Goal: Task Accomplishment & Management: Manage account settings

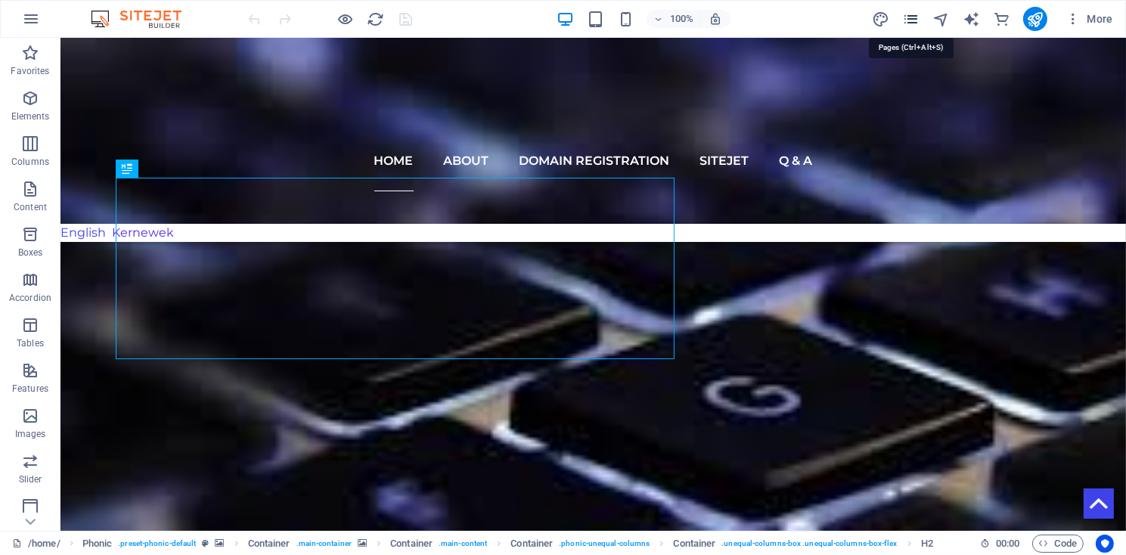
click at [914, 25] on icon "pages" at bounding box center [910, 19] width 17 height 17
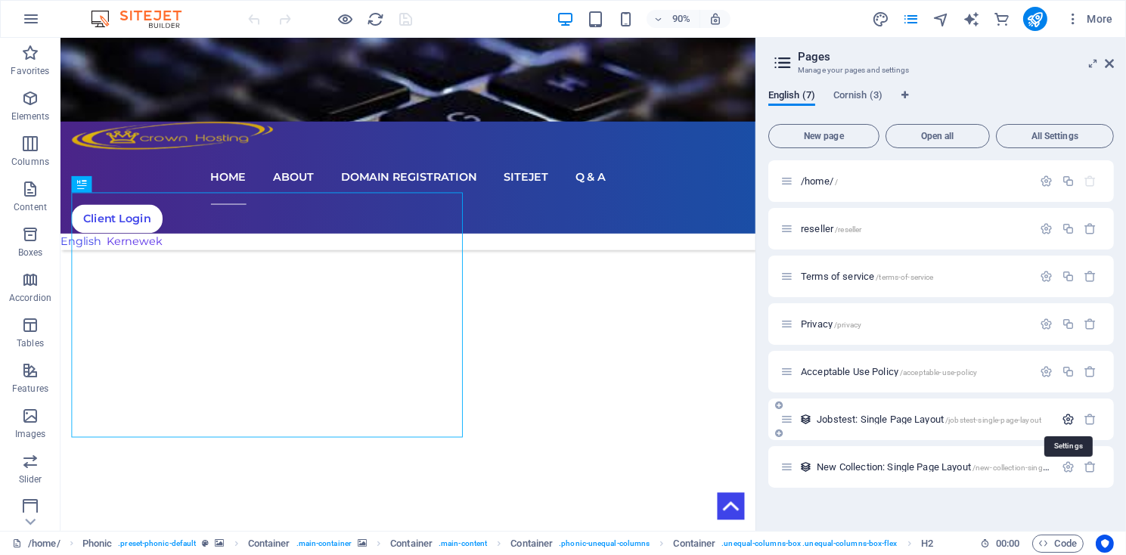
click at [1069, 423] on icon "button" at bounding box center [1067, 419] width 13 height 13
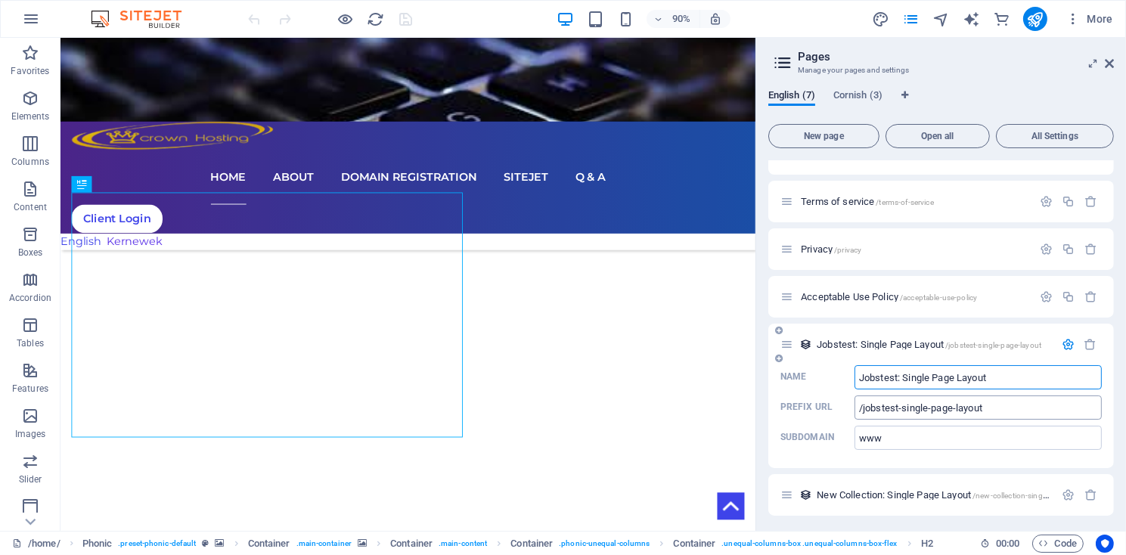
scroll to position [78, 0]
click at [1068, 347] on icon "button" at bounding box center [1067, 341] width 13 height 13
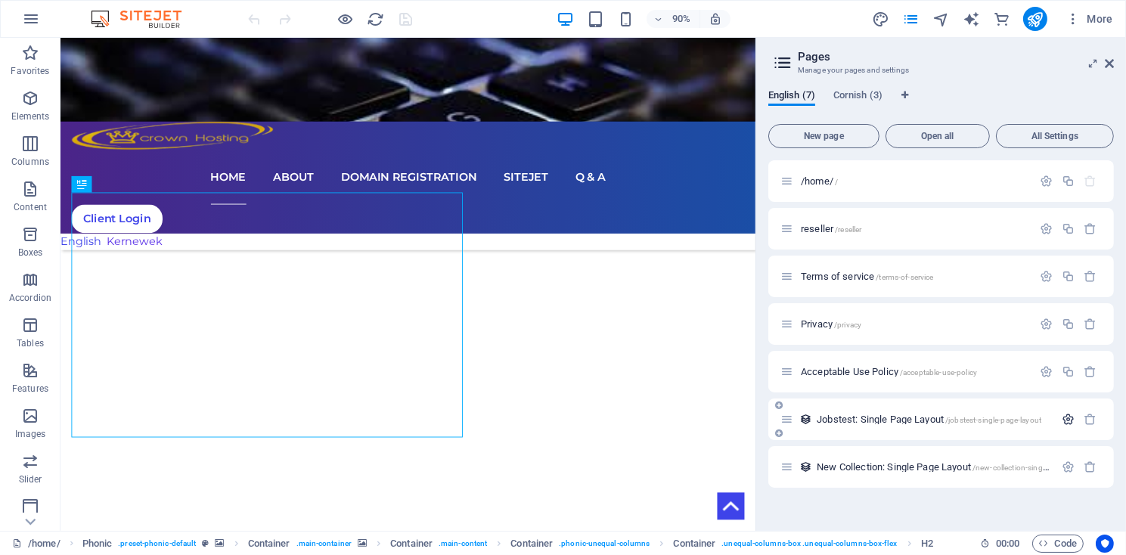
scroll to position [0, 0]
click at [1087, 419] on icon "button" at bounding box center [1090, 419] width 13 height 13
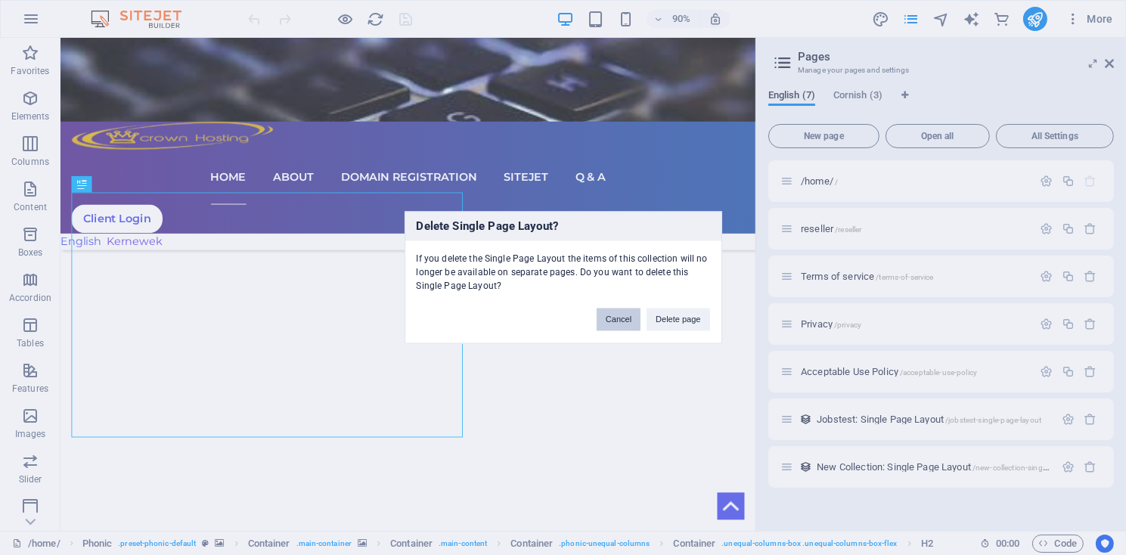
click at [620, 319] on button "Cancel" at bounding box center [618, 319] width 44 height 23
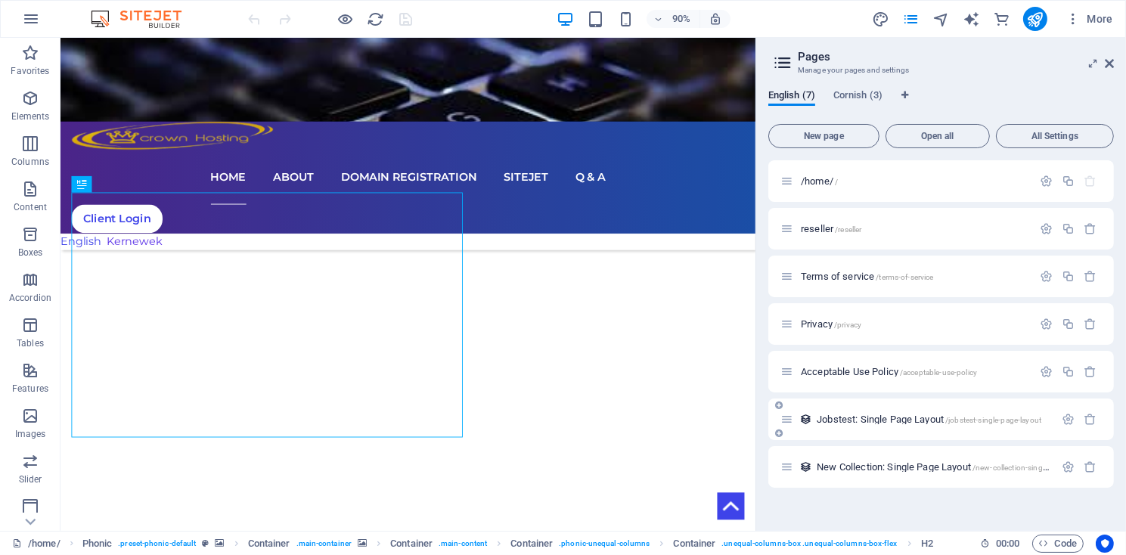
click at [835, 421] on span "Jobstest: Single Page Layout /jobstest-single-page-layout" at bounding box center [928, 419] width 225 height 11
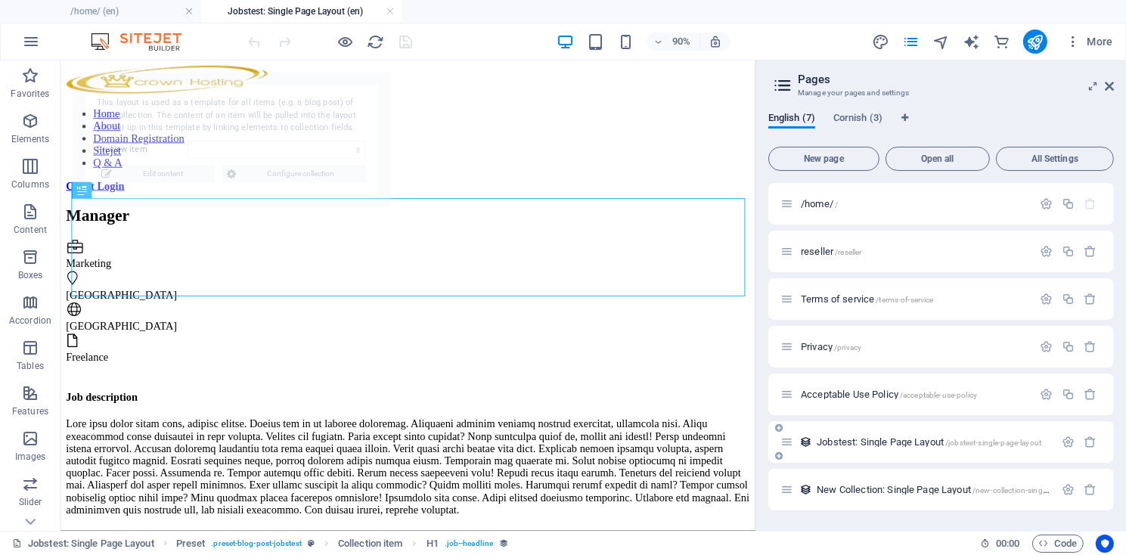
select select "68af233e610eb86a4806450a"
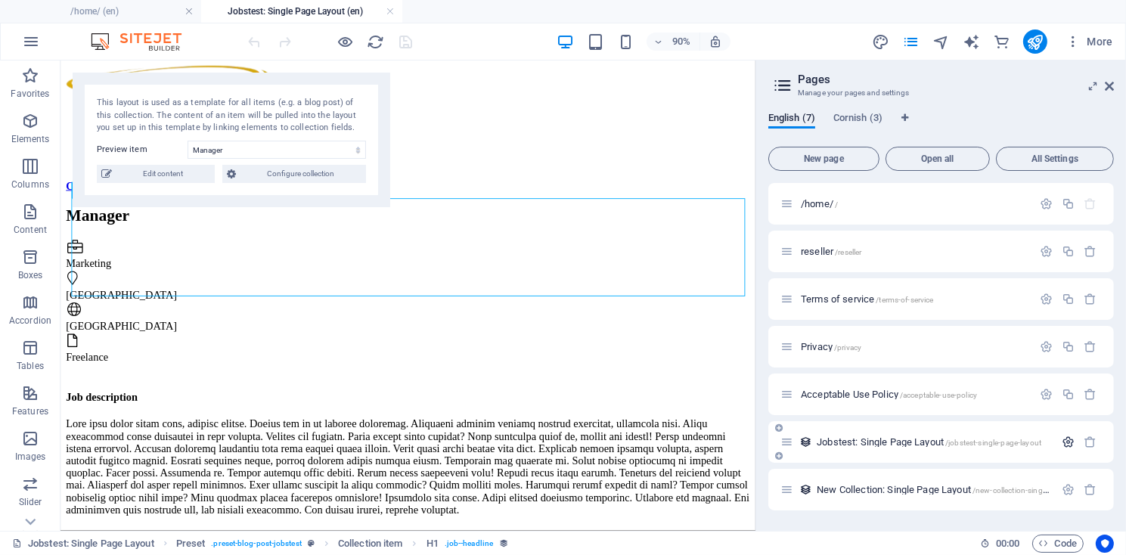
click at [1063, 443] on icon "button" at bounding box center [1067, 441] width 13 height 13
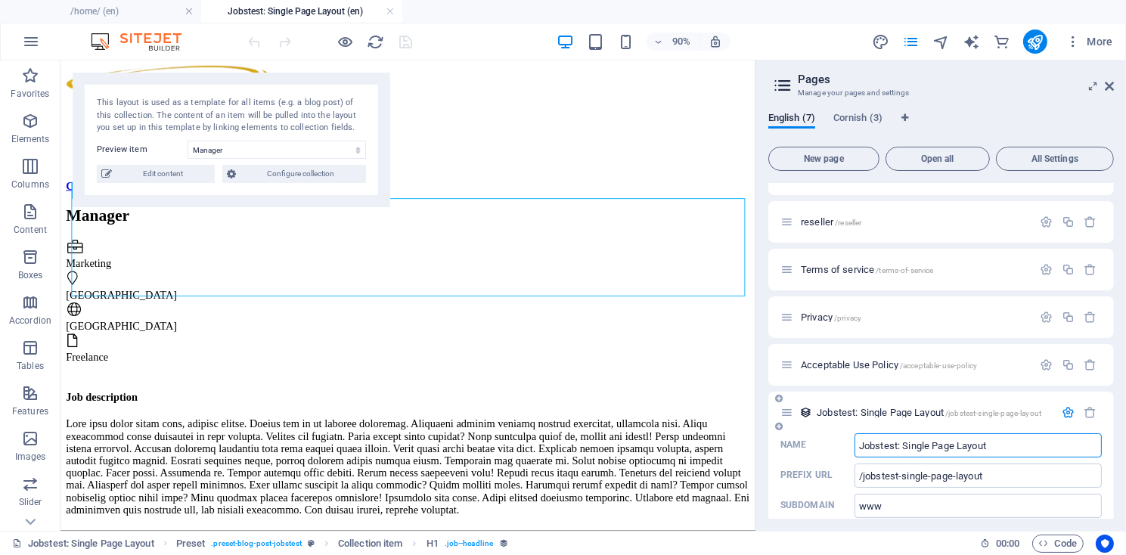
scroll to position [72, 0]
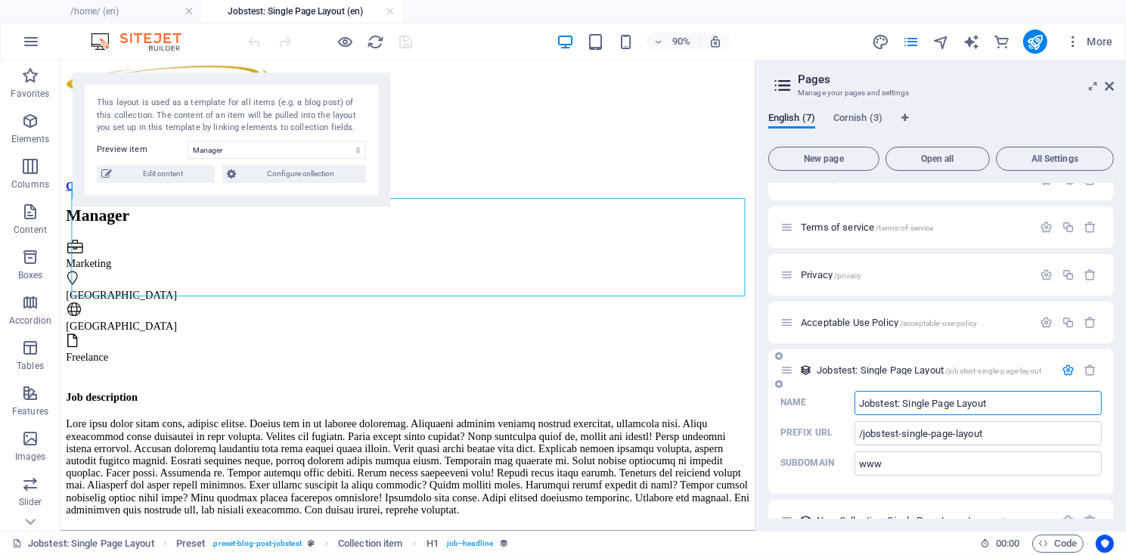
click at [1065, 370] on icon "button" at bounding box center [1067, 370] width 13 height 13
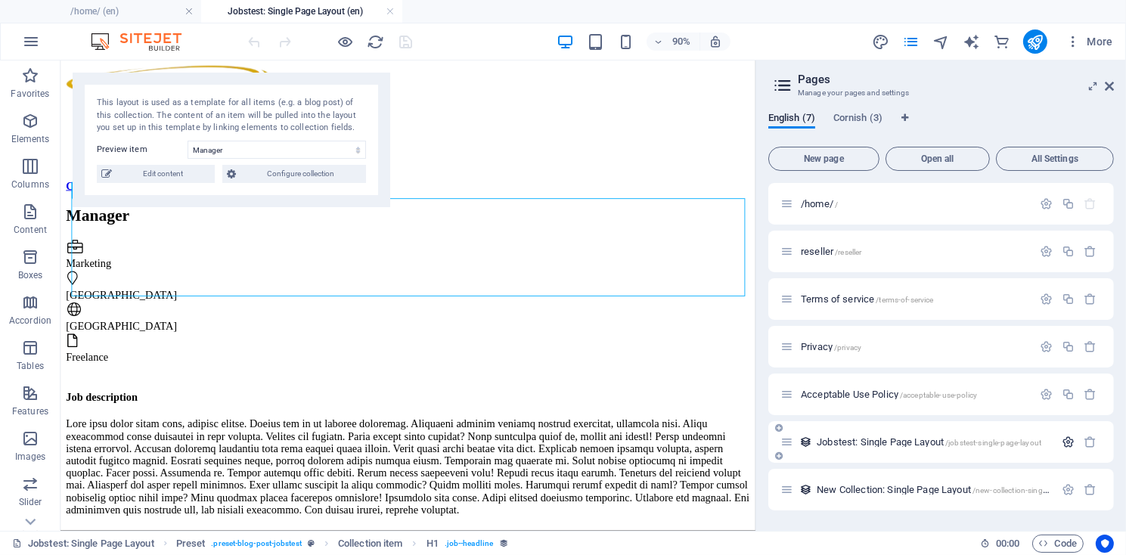
scroll to position [0, 0]
click at [1086, 443] on icon "button" at bounding box center [1090, 441] width 13 height 13
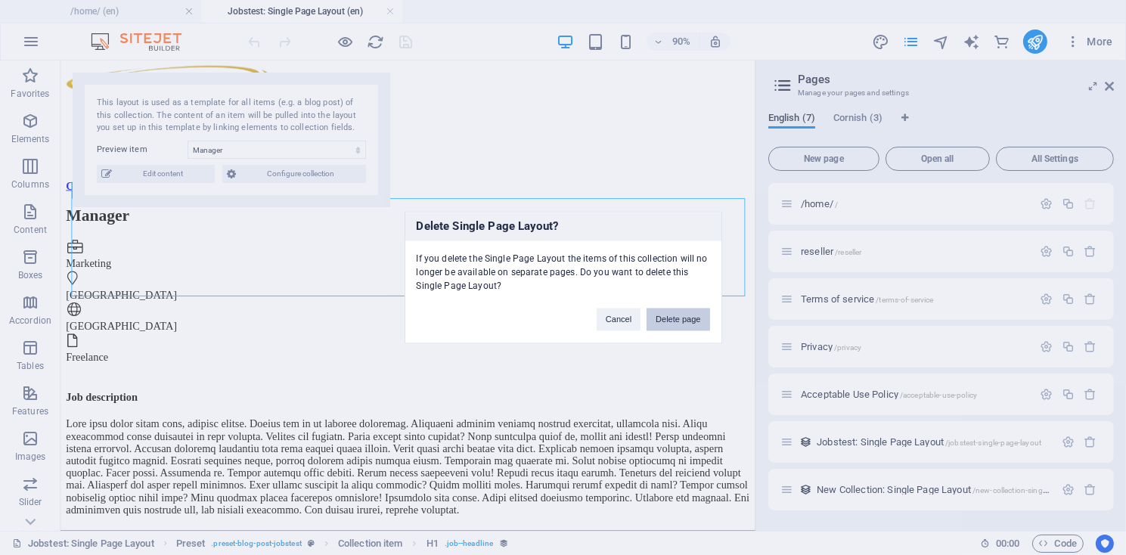
click at [671, 318] on button "Delete page" at bounding box center [677, 319] width 63 height 23
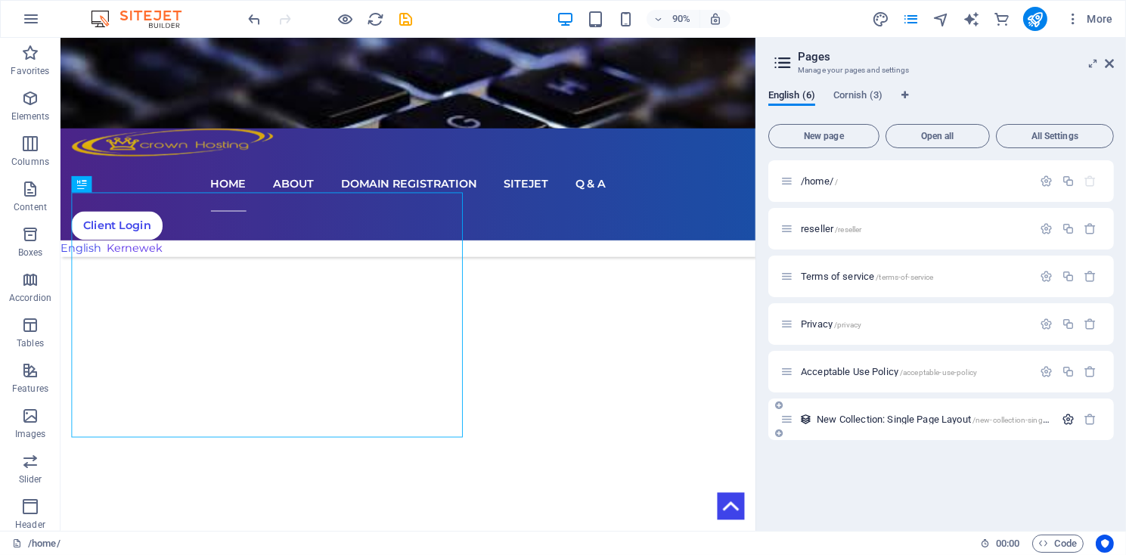
click at [1065, 422] on icon "button" at bounding box center [1067, 419] width 13 height 13
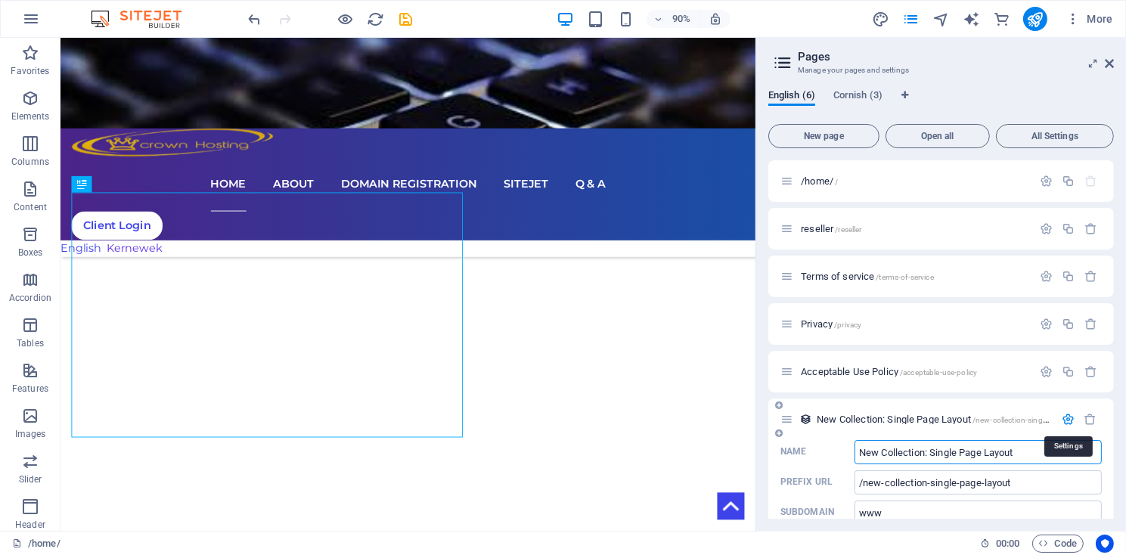
click at [1067, 419] on icon "button" at bounding box center [1067, 419] width 13 height 13
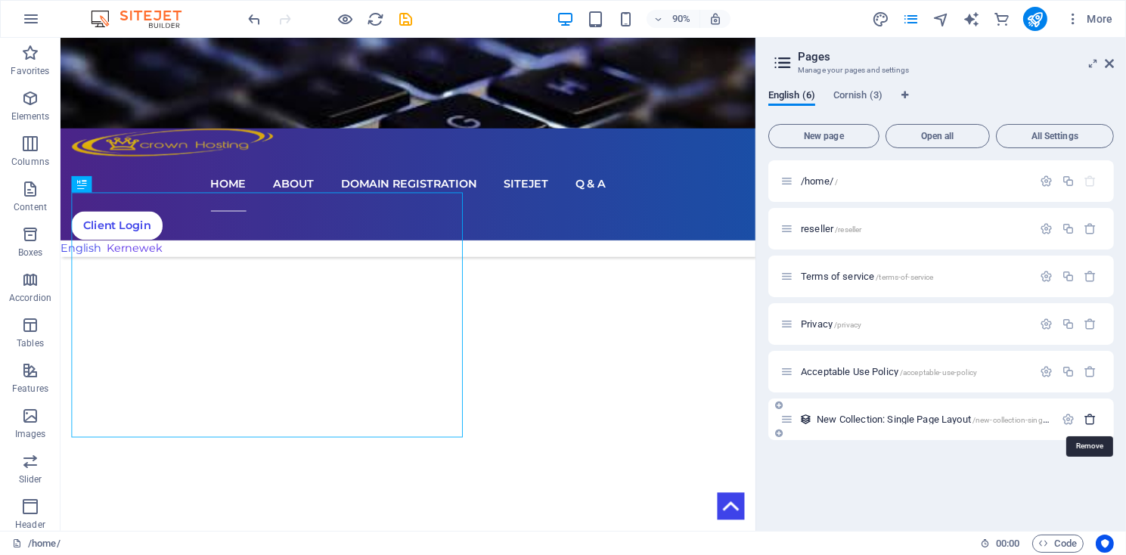
click at [1084, 417] on icon "button" at bounding box center [1090, 419] width 13 height 13
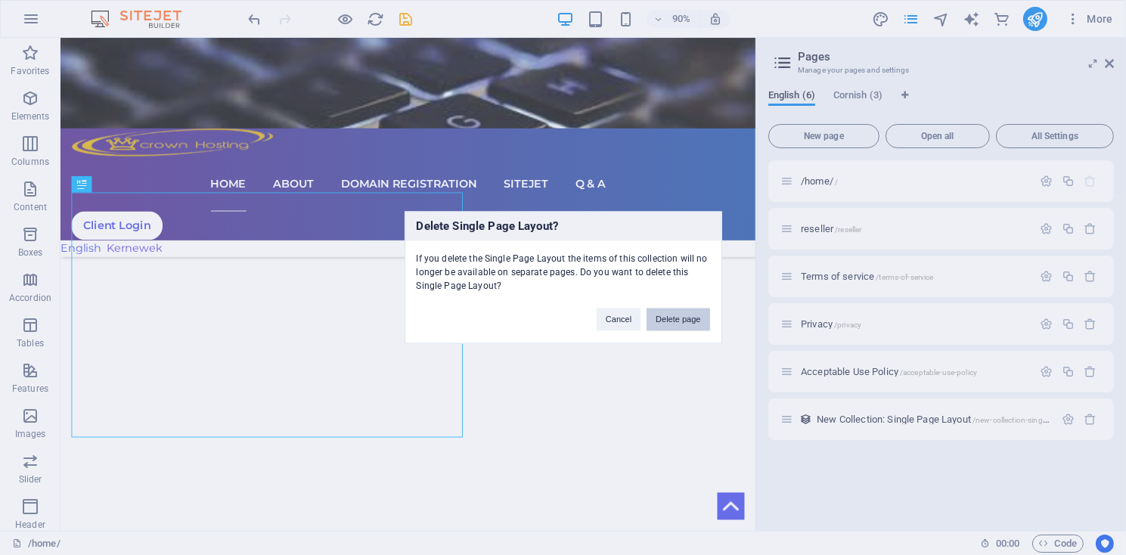
click at [685, 312] on button "Delete page" at bounding box center [677, 319] width 63 height 23
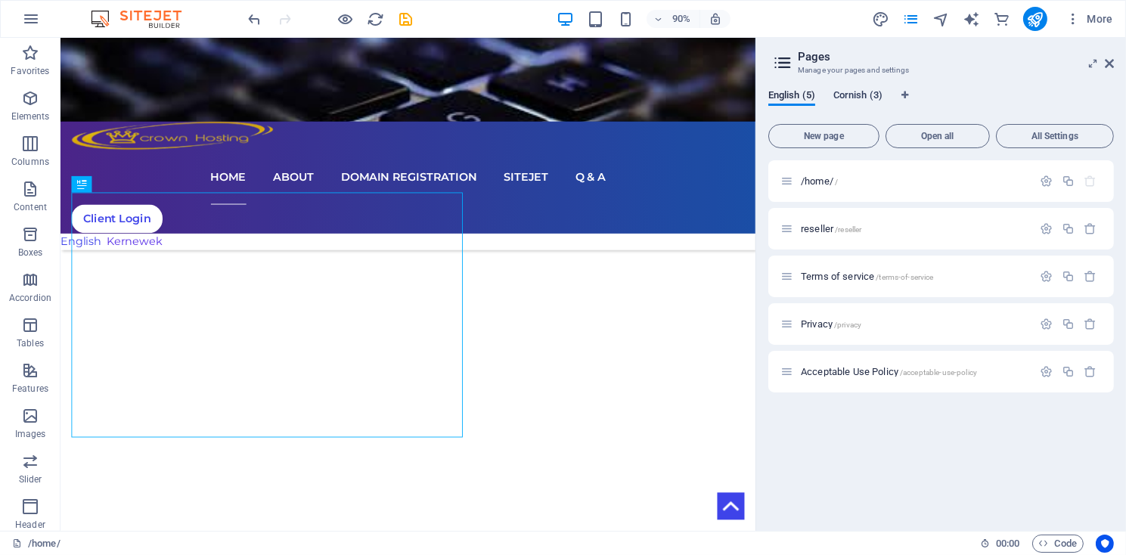
click at [847, 98] on span "Cornish (3)" at bounding box center [857, 96] width 49 height 21
click at [407, 22] on icon "save" at bounding box center [406, 19] width 17 height 17
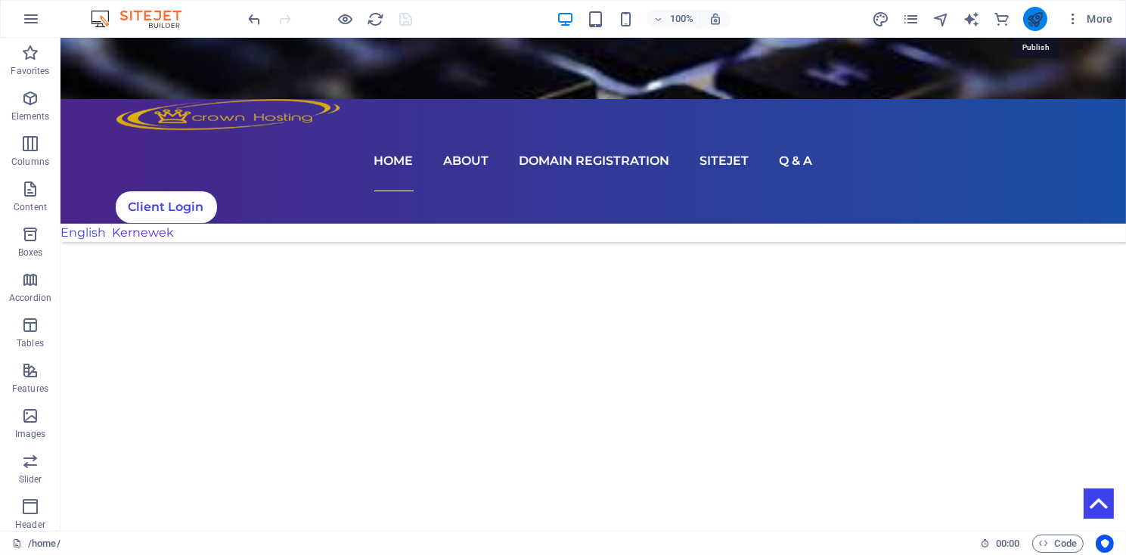
click at [1027, 21] on icon "publish" at bounding box center [1034, 19] width 17 height 17
